Goal: Task Accomplishment & Management: Use online tool/utility

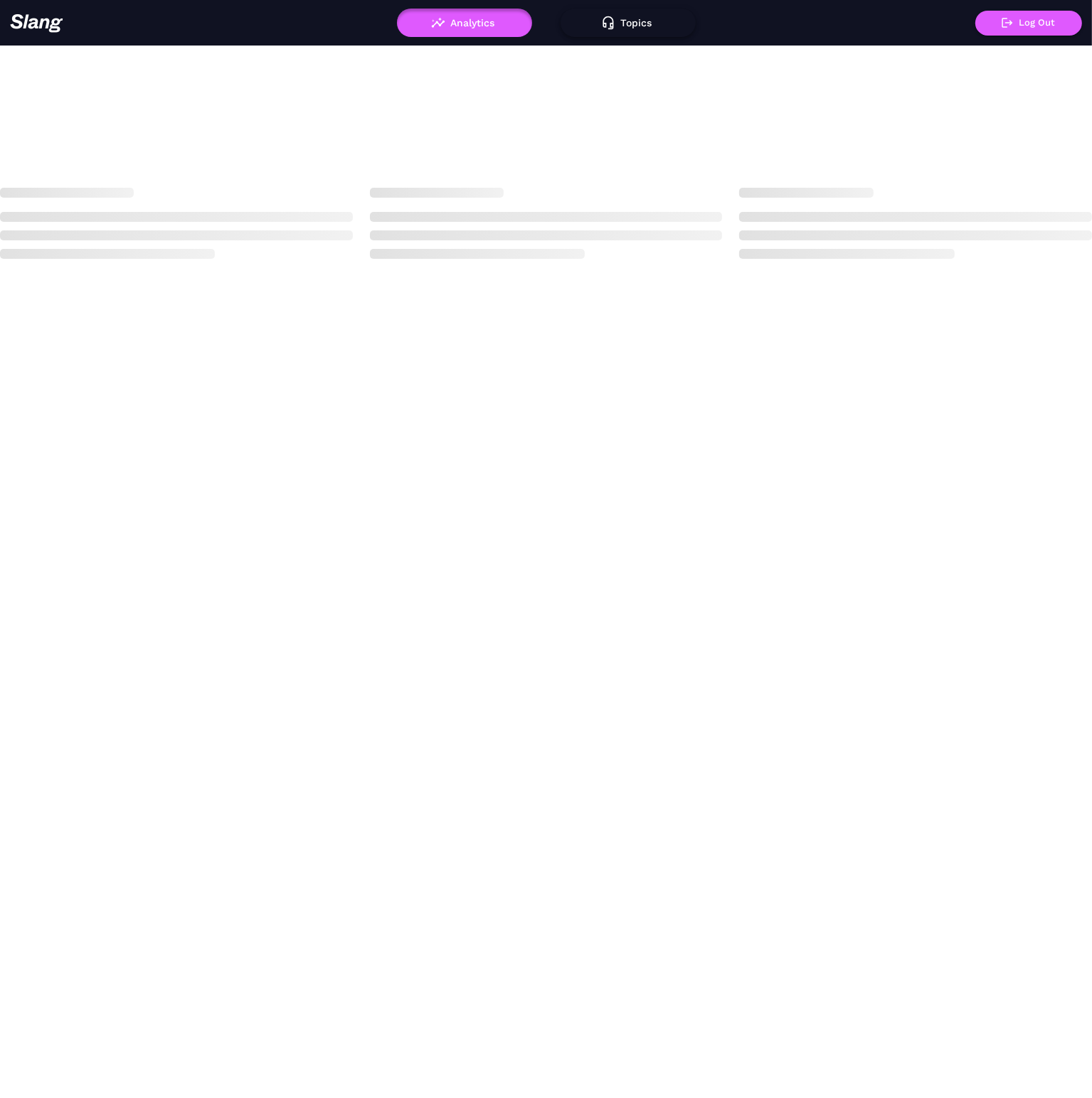
click at [612, 21] on icon "button" at bounding box center [608, 22] width 11 height 12
